Goal: Navigation & Orientation: Find specific page/section

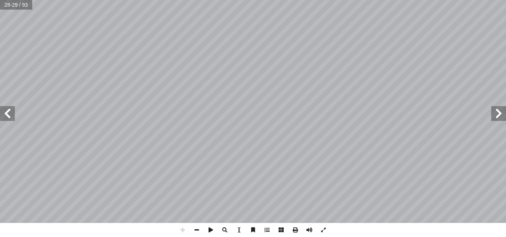
click at [505, 111] on span at bounding box center [498, 113] width 15 height 15
click at [505, 113] on span at bounding box center [498, 113] width 15 height 15
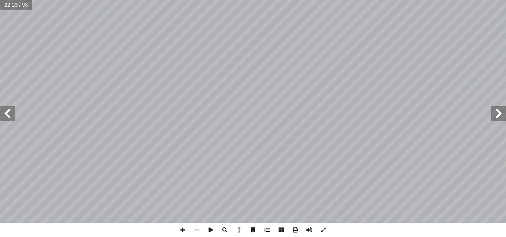
click at [505, 113] on span at bounding box center [498, 113] width 15 height 15
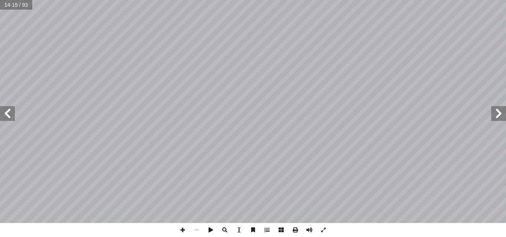
click at [500, 116] on span at bounding box center [498, 113] width 15 height 15
